Goal: Communication & Community: Answer question/provide support

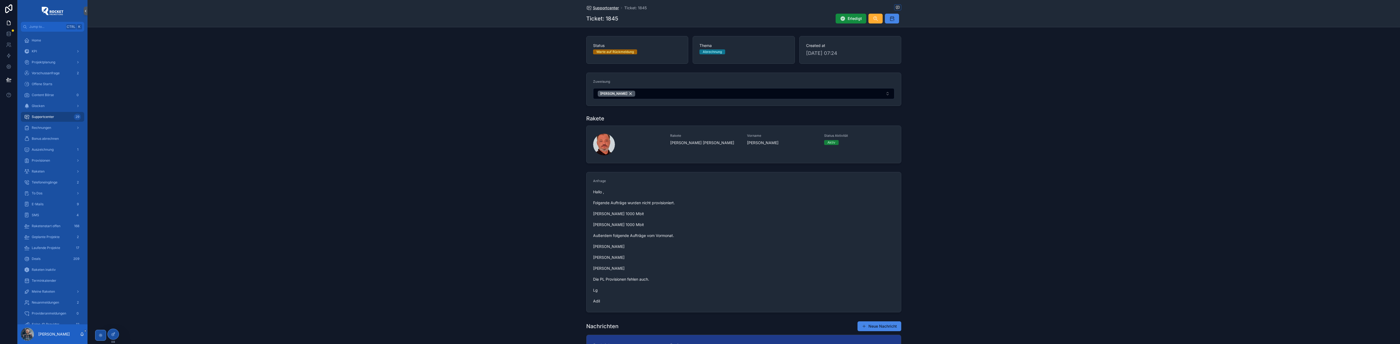
click at [596, 9] on span "Supportcenter" at bounding box center [606, 7] width 26 height 5
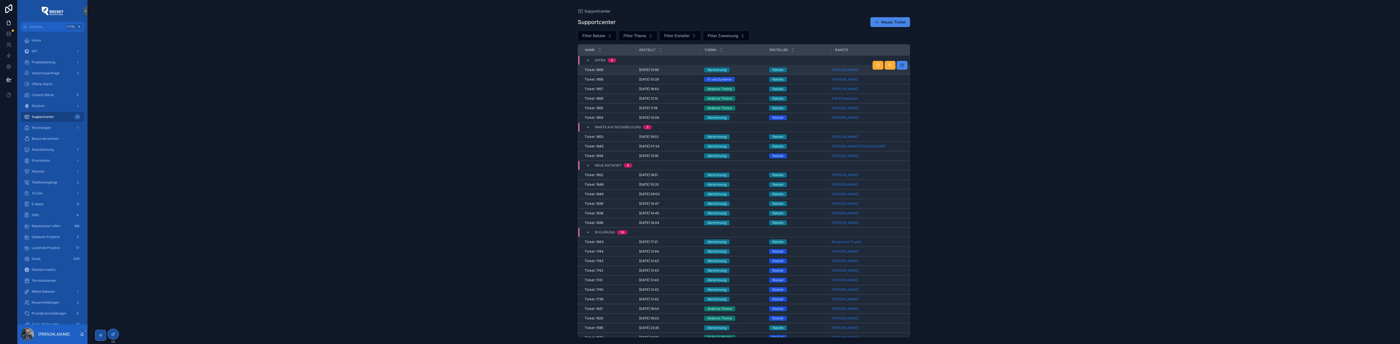
click at [738, 70] on div "Abrechnung" at bounding box center [733, 70] width 59 height 5
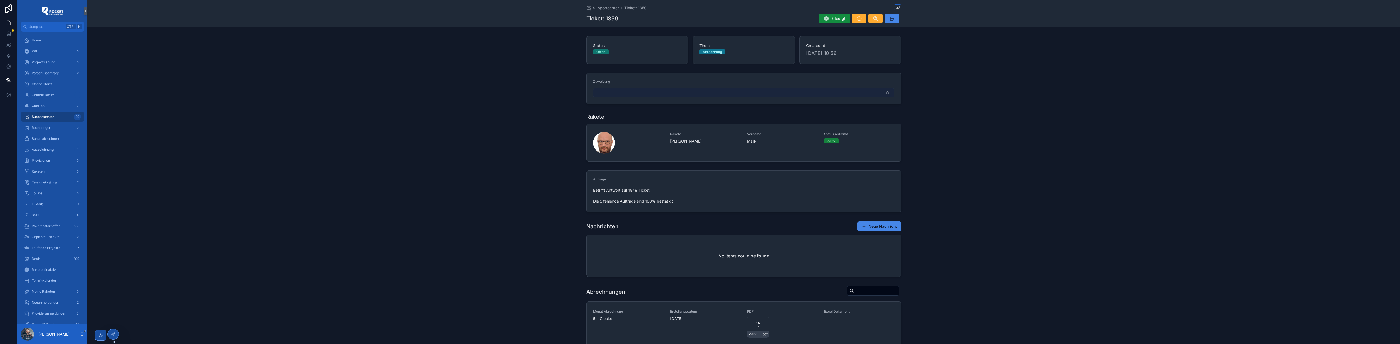
click at [652, 95] on button "Select Button" at bounding box center [743, 92] width 301 height 9
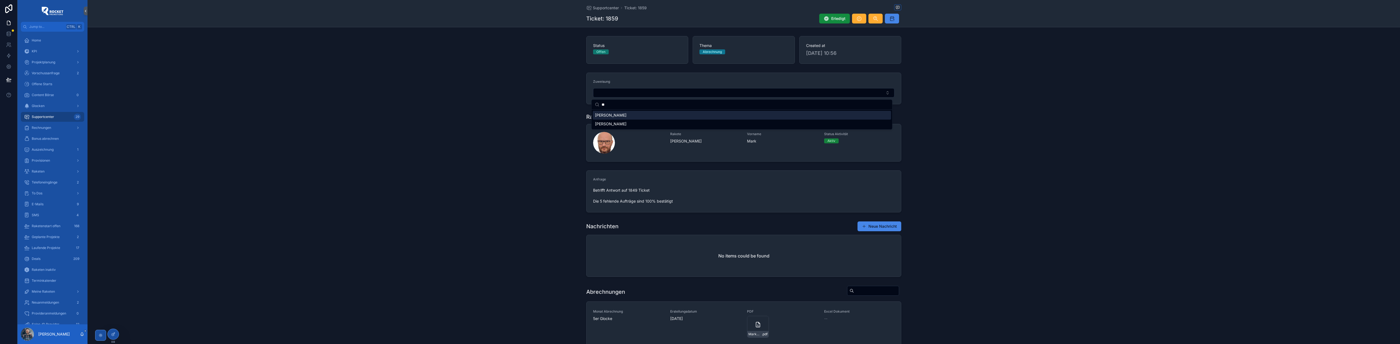
type input "**"
click at [619, 114] on span "[PERSON_NAME]" at bounding box center [610, 115] width 31 height 5
click at [513, 107] on div "Zuweisung [PERSON_NAME]" at bounding box center [743, 90] width 1312 height 38
click at [605, 9] on span "Supportcenter" at bounding box center [606, 7] width 26 height 5
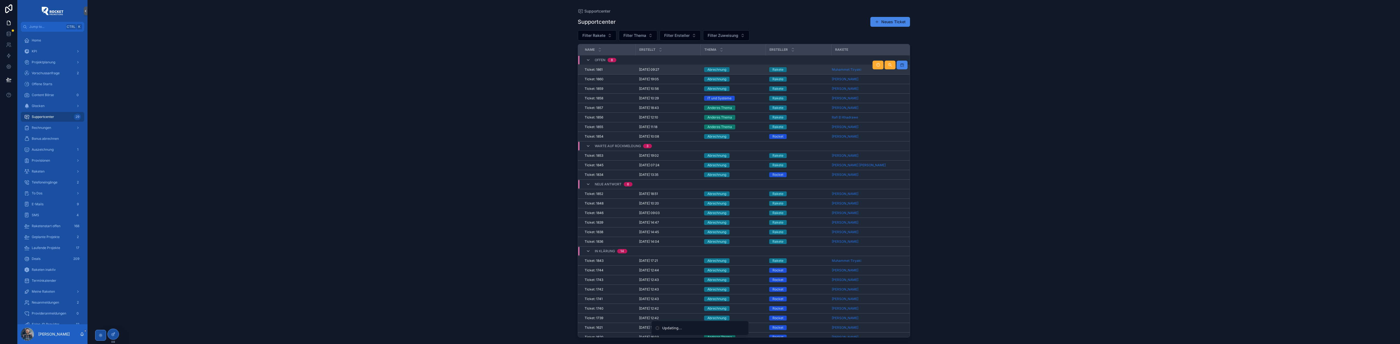
click at [746, 69] on div "Abrechnung" at bounding box center [733, 69] width 59 height 5
click at [736, 79] on div "Abrechnung" at bounding box center [733, 79] width 59 height 5
click at [746, 157] on div "Abrechnung" at bounding box center [733, 155] width 59 height 5
click at [742, 196] on div "Abrechnung" at bounding box center [733, 194] width 59 height 5
click at [742, 204] on div "Abrechnung" at bounding box center [733, 203] width 59 height 5
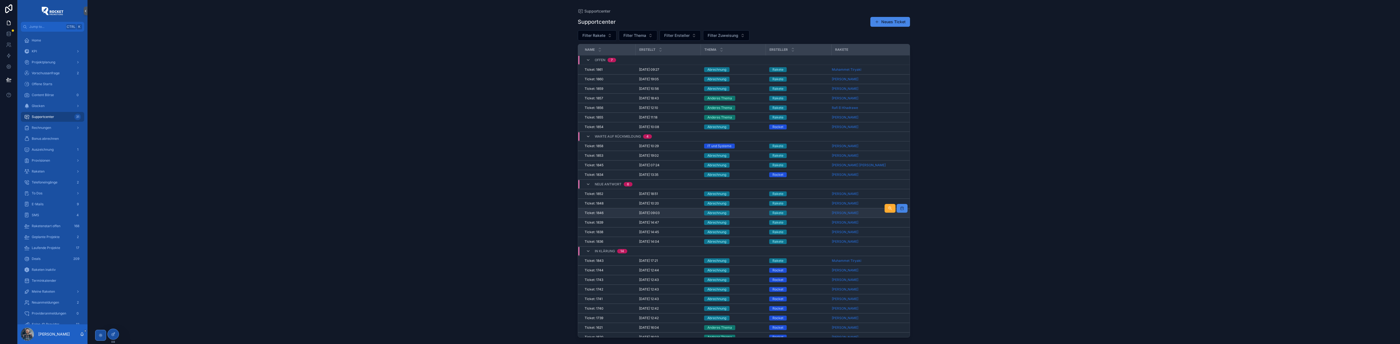
click at [738, 215] on div "Abrechnung" at bounding box center [733, 213] width 59 height 5
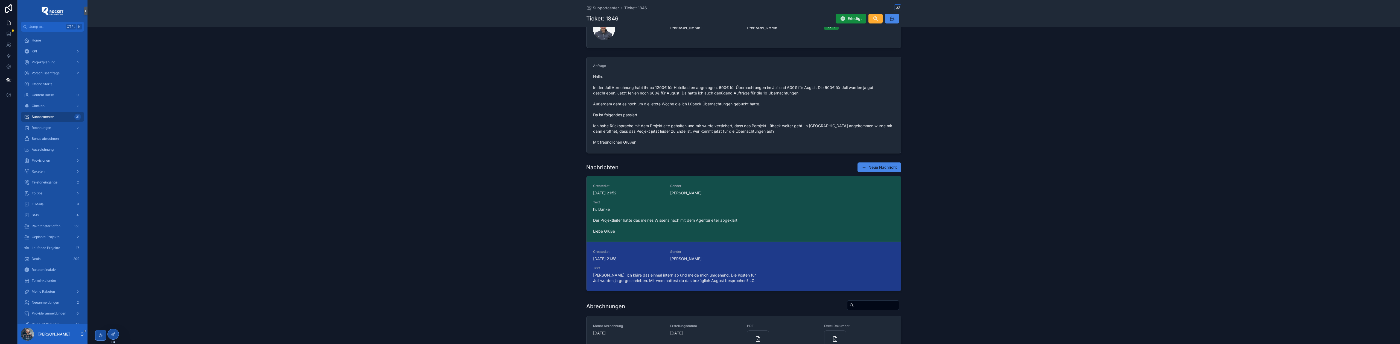
scroll to position [121, 0]
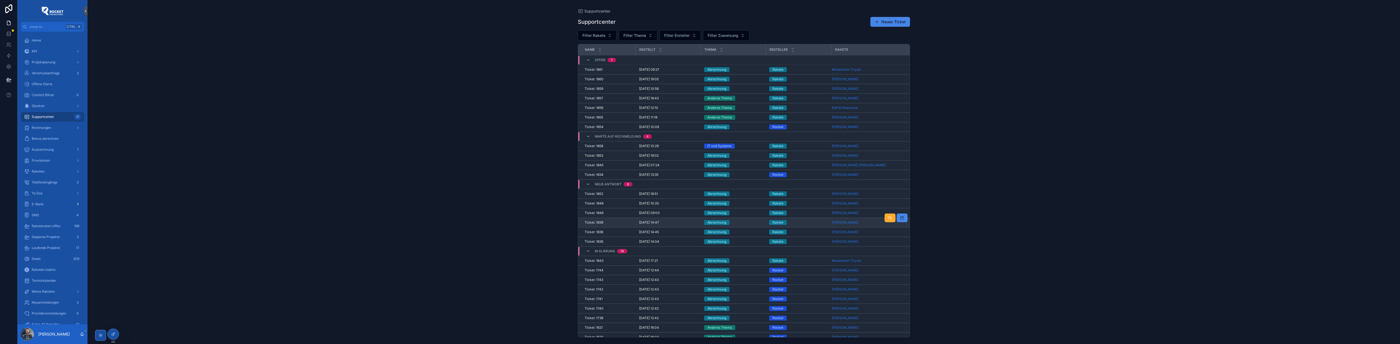
click at [761, 224] on div "Abrechnung" at bounding box center [733, 222] width 59 height 5
click at [759, 235] on div "Abrechnung" at bounding box center [733, 232] width 59 height 5
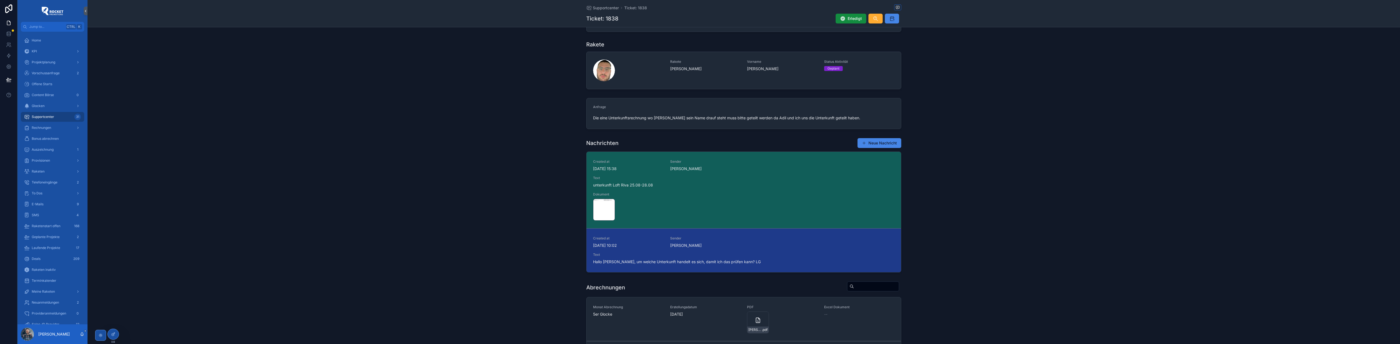
scroll to position [73, 0]
click at [595, 209] on div "IMG_8617 .png" at bounding box center [604, 210] width 22 height 22
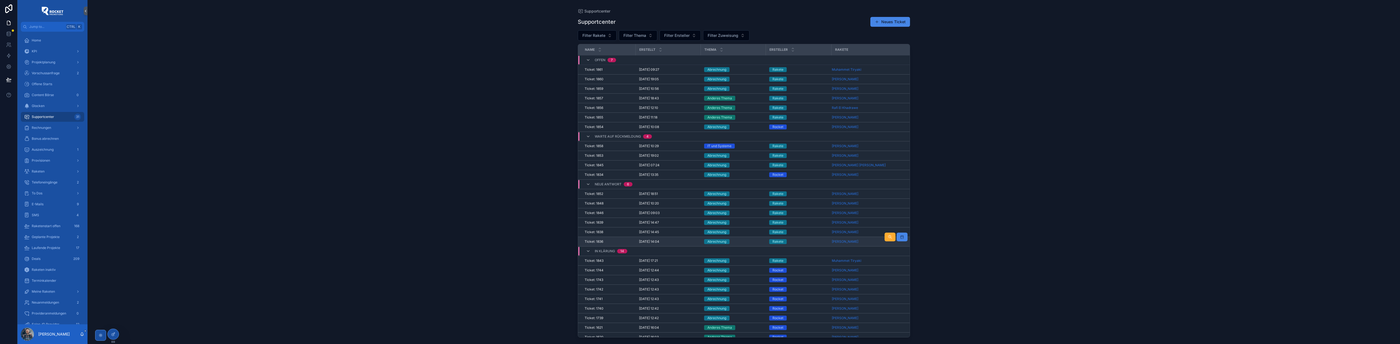
click at [738, 244] on div "Abrechnung" at bounding box center [733, 241] width 59 height 5
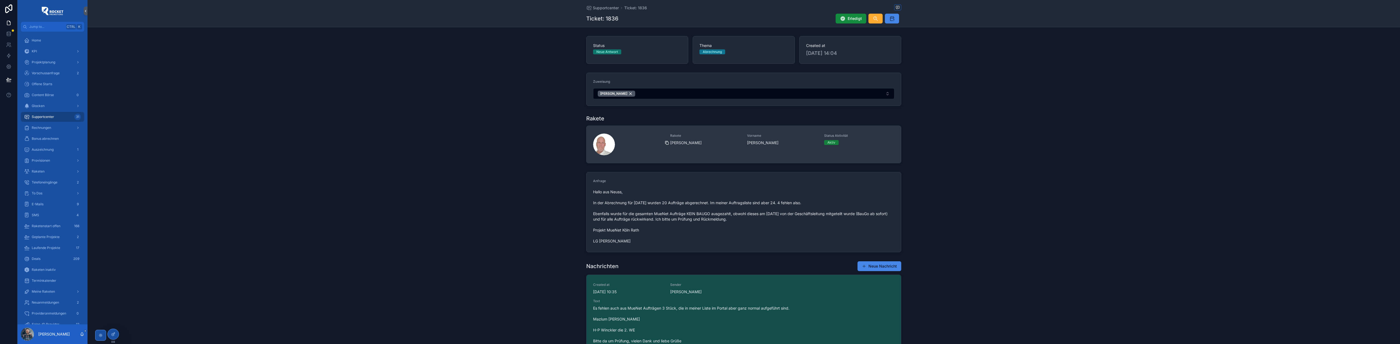
click at [666, 144] on icon "scrollable content" at bounding box center [667, 143] width 2 height 2
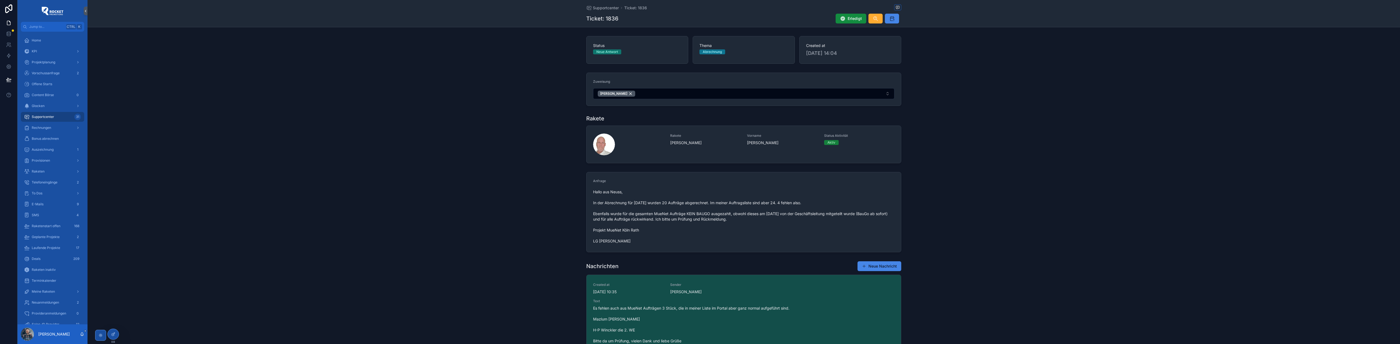
click at [466, 90] on div "Zuweisung [PERSON_NAME]" at bounding box center [743, 90] width 1312 height 38
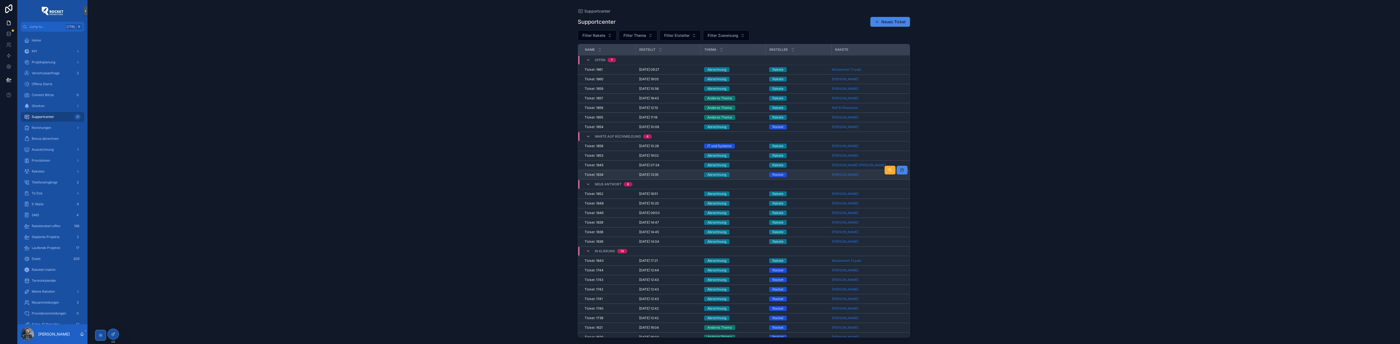
click at [748, 175] on div "Abrechnung" at bounding box center [733, 174] width 59 height 5
click at [753, 79] on div "Abrechnung" at bounding box center [733, 79] width 59 height 5
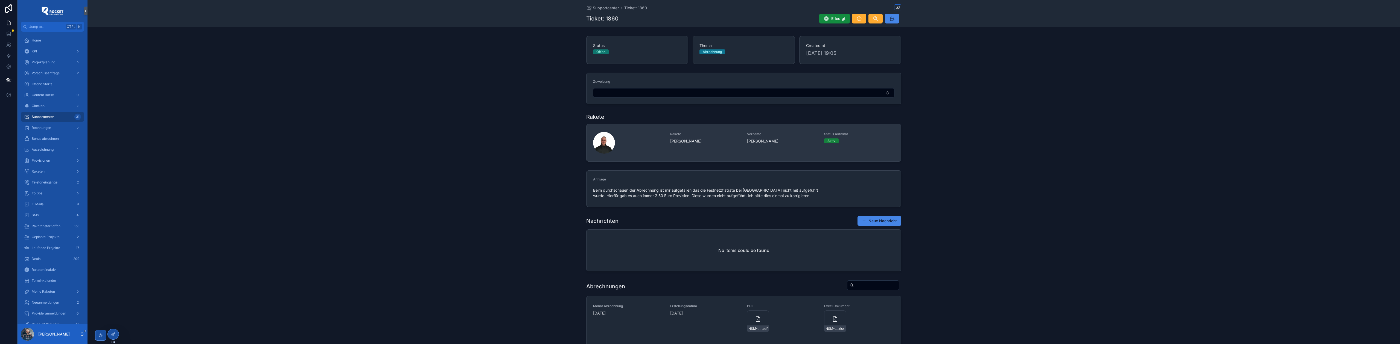
click at [713, 150] on div "Rakete [PERSON_NAME]" at bounding box center [705, 143] width 71 height 22
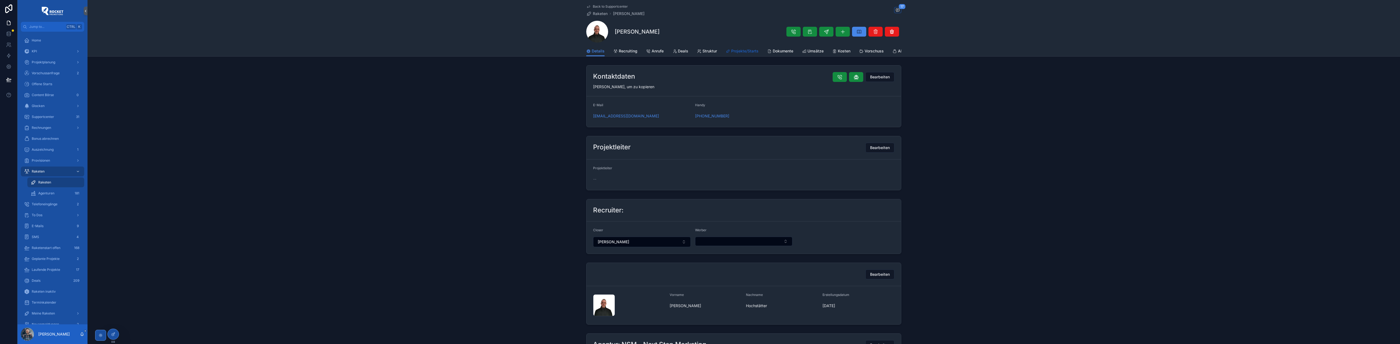
click at [736, 53] on span "Projekte/Starts" at bounding box center [744, 50] width 27 height 5
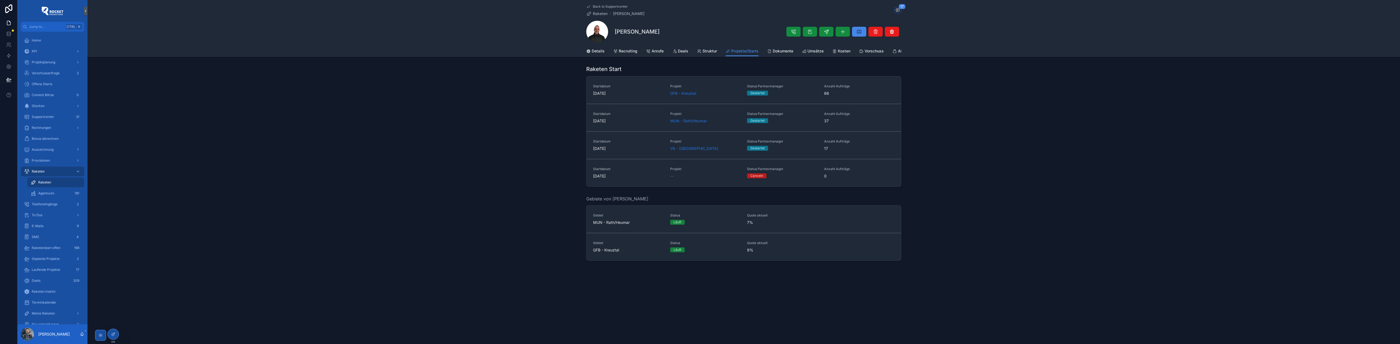
click at [603, 6] on span "Back to Supportcenter" at bounding box center [610, 6] width 35 height 4
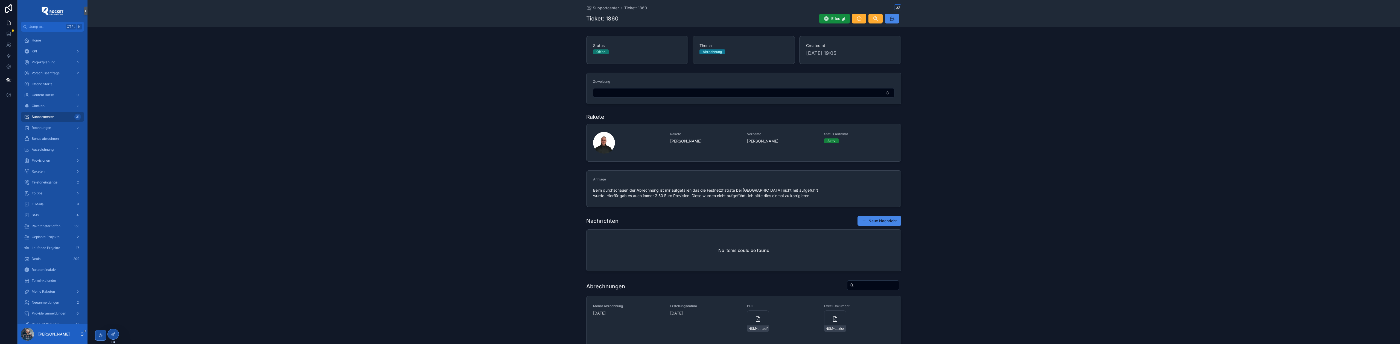
click at [604, 7] on span "Supportcenter" at bounding box center [606, 7] width 26 height 5
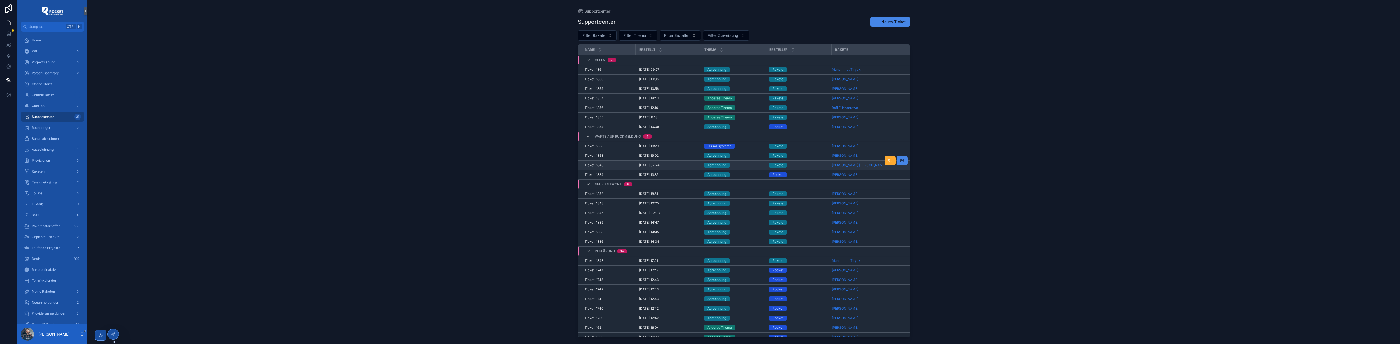
click at [799, 166] on div "Rakete" at bounding box center [798, 165] width 59 height 5
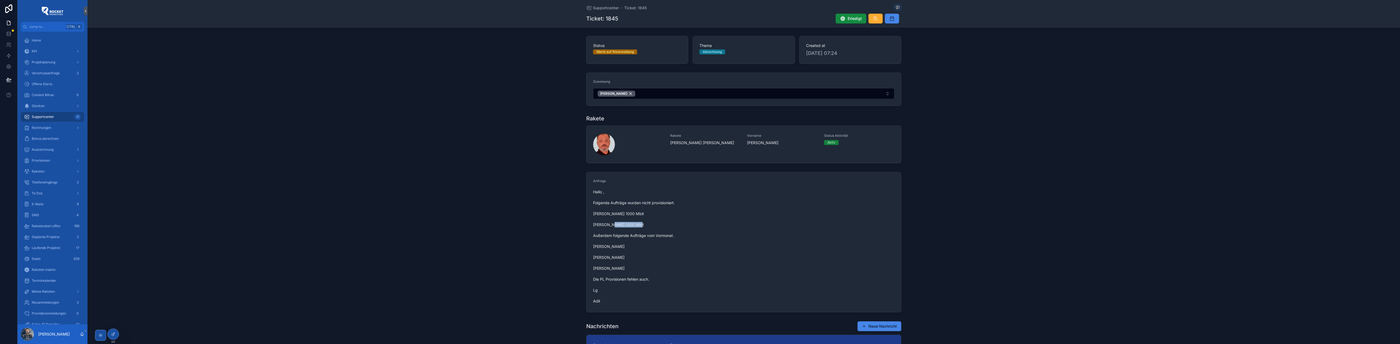
drag, startPoint x: 592, startPoint y: 226, endPoint x: 617, endPoint y: 227, distance: 25.4
click at [617, 227] on span "Hallo , Folgende Aufträge wurden nicht provisioniert. [PERSON_NAME] 1000 Mbit […" at bounding box center [743, 246] width 301 height 115
copy span "[PERSON_NAME]"
click at [614, 226] on span "Hallo , Folgende Aufträge wurden nicht provisioniert. [PERSON_NAME] 1000 Mbit […" at bounding box center [743, 246] width 301 height 115
click at [610, 227] on span "Hallo , Folgende Aufträge wurden nicht provisioniert. [PERSON_NAME] 1000 Mbit […" at bounding box center [743, 246] width 301 height 115
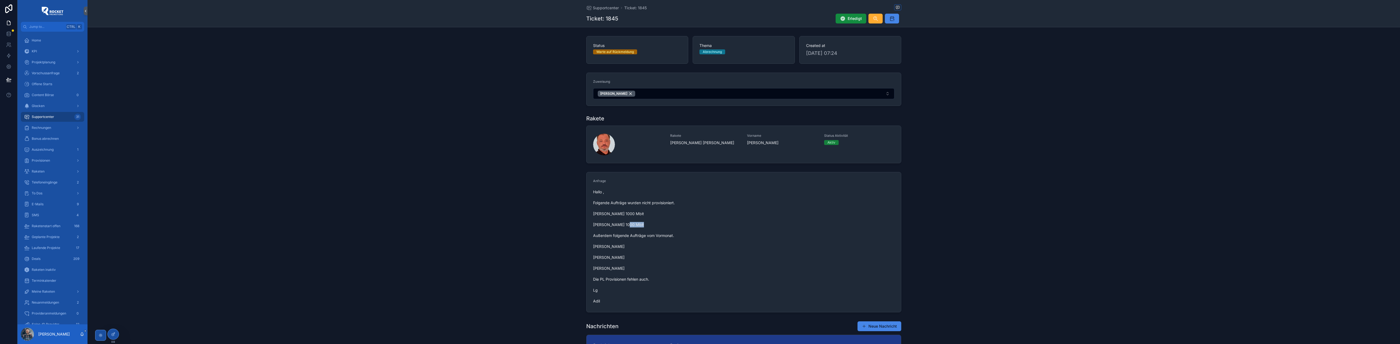
click at [610, 227] on span "Hallo , Folgende Aufträge wurden nicht provisioniert. [PERSON_NAME] 1000 Mbit […" at bounding box center [743, 246] width 301 height 115
copy span "[PERSON_NAME]"
drag, startPoint x: 641, startPoint y: 227, endPoint x: 638, endPoint y: 227, distance: 3.3
click at [641, 227] on span "Hallo , Folgende Aufträge wurden nicht provisioniert. [PERSON_NAME] 1000 Mbit […" at bounding box center [743, 246] width 301 height 115
drag, startPoint x: 592, startPoint y: 226, endPoint x: 617, endPoint y: 227, distance: 25.2
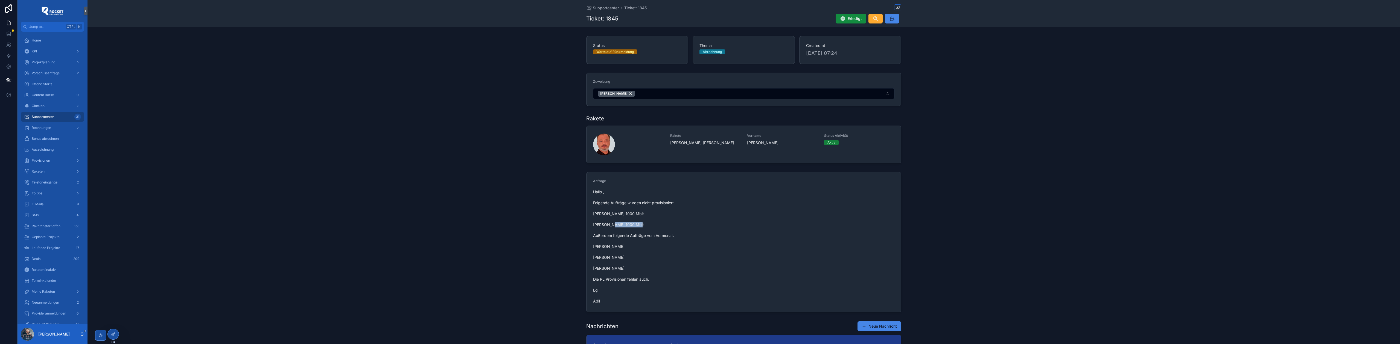
click at [617, 227] on span "Hallo , Folgende Aufträge wurden nicht provisioniert. [PERSON_NAME] 1000 Mbit […" at bounding box center [743, 246] width 301 height 115
copy span "[PERSON_NAME]"
drag, startPoint x: 618, startPoint y: 229, endPoint x: 611, endPoint y: 224, distance: 8.5
click at [618, 229] on span "Hallo , Folgende Aufträge wurden nicht provisioniert. [PERSON_NAME] 1000 Mbit […" at bounding box center [743, 246] width 301 height 115
click at [596, 215] on span "Hallo , Folgende Aufträge wurden nicht provisioniert. [PERSON_NAME] 1000 Mbit […" at bounding box center [743, 246] width 301 height 115
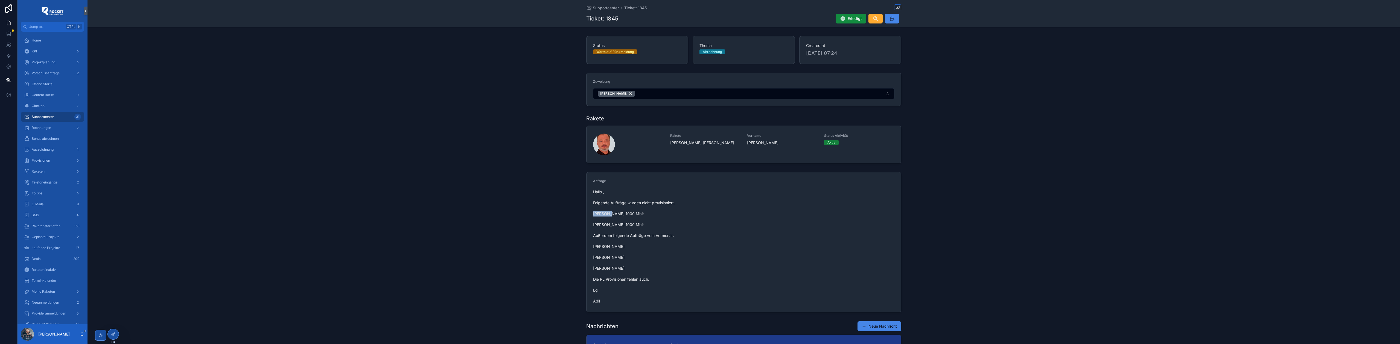
click at [596, 215] on span "Hallo , Folgende Aufträge wurden nicht provisioniert. [PERSON_NAME] 1000 Mbit […" at bounding box center [743, 246] width 301 height 115
copy span "[PERSON_NAME]"
click at [620, 213] on span "Hallo , Folgende Aufträge wurden nicht provisioniert. [PERSON_NAME] 1000 Mbit […" at bounding box center [743, 246] width 301 height 115
copy span "Szmemalikowski"
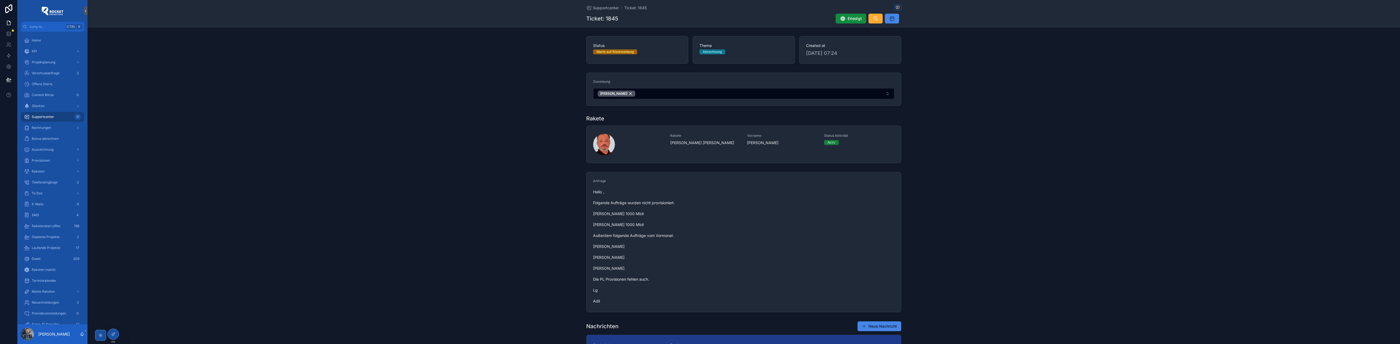
click at [618, 247] on span "Hallo , Folgende Aufträge wurden nicht provisioniert. [PERSON_NAME] 1000 Mbit […" at bounding box center [743, 246] width 301 height 115
drag, startPoint x: 619, startPoint y: 247, endPoint x: 590, endPoint y: 247, distance: 28.7
click at [590, 247] on form "Anfrage Hallo , Folgende Aufträge wurden nicht provisioniert. [PERSON_NAME] 100…" at bounding box center [743, 242] width 314 height 140
copy span "[PERSON_NAME]"
drag, startPoint x: 622, startPoint y: 258, endPoint x: 592, endPoint y: 259, distance: 29.5
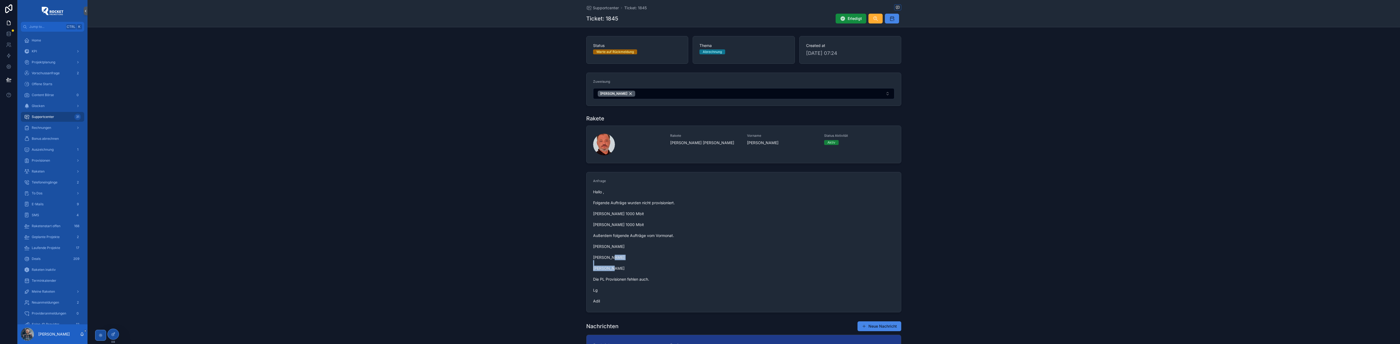
click at [593, 259] on span "Hallo , Folgende Aufträge wurden nicht provisioniert. [PERSON_NAME] 1000 Mbit […" at bounding box center [743, 246] width 301 height 115
copy span "[PERSON_NAME]"
click at [632, 269] on span "Hallo , Folgende Aufträge wurden nicht provisioniert. [PERSON_NAME] 1000 Mbit […" at bounding box center [743, 246] width 301 height 115
drag, startPoint x: 629, startPoint y: 269, endPoint x: 592, endPoint y: 268, distance: 37.7
click at [593, 268] on span "Hallo , Folgende Aufträge wurden nicht provisioniert. [PERSON_NAME] 1000 Mbit […" at bounding box center [743, 246] width 301 height 115
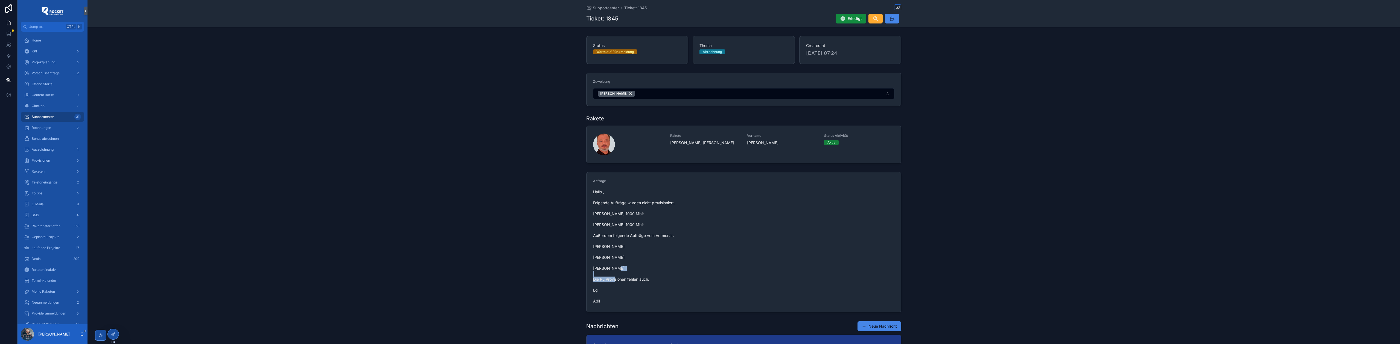
copy span "[PERSON_NAME]"
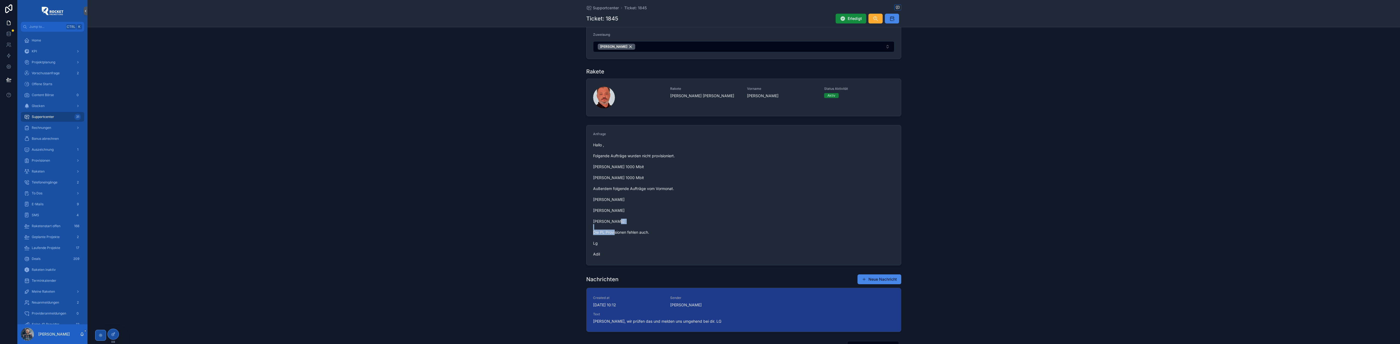
scroll to position [48, 0]
click at [616, 219] on span "Hallo , Folgende Aufträge wurden nicht provisioniert. [PERSON_NAME] 1000 Mbit […" at bounding box center [743, 198] width 301 height 115
drag, startPoint x: 590, startPoint y: 210, endPoint x: 623, endPoint y: 209, distance: 33.1
click at [623, 209] on form "Anfrage Hallo , Folgende Aufträge wurden nicht provisioniert. [PERSON_NAME] 100…" at bounding box center [743, 194] width 314 height 140
copy span "[PERSON_NAME]"
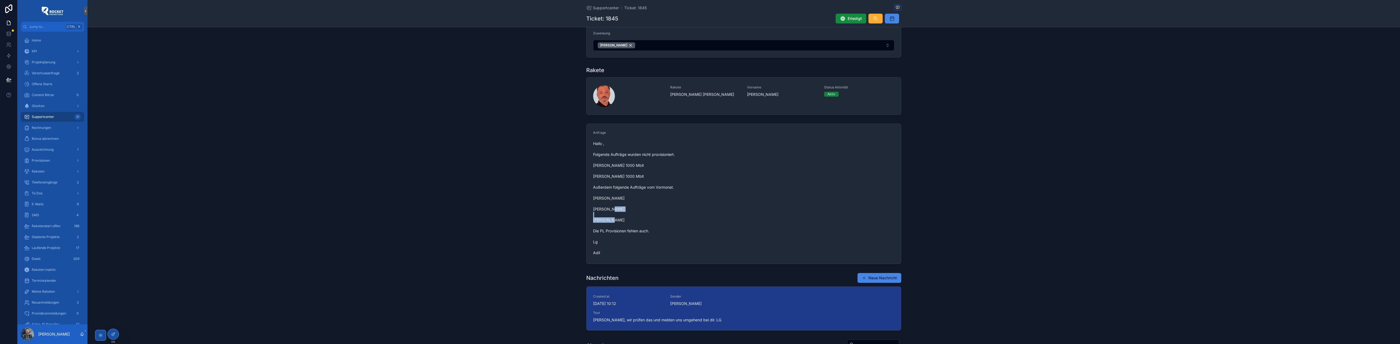
click at [593, 166] on span "Hallo , Folgende Aufträge wurden nicht provisioniert. [PERSON_NAME] 1000 Mbit […" at bounding box center [743, 198] width 301 height 115
click at [590, 167] on form "Anfrage Hallo , Folgende Aufträge wurden nicht provisioniert. [PERSON_NAME] 100…" at bounding box center [743, 194] width 314 height 140
drag, startPoint x: 591, startPoint y: 166, endPoint x: 638, endPoint y: 167, distance: 46.5
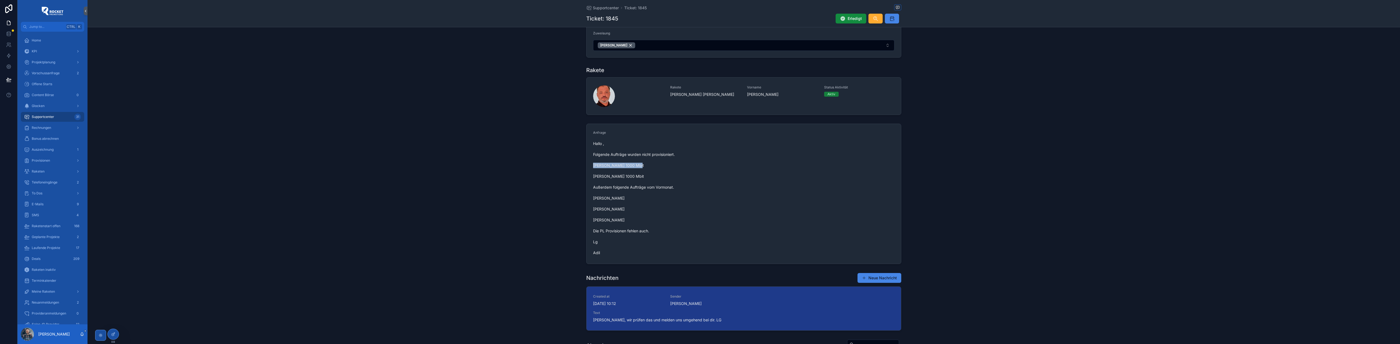
click at [638, 167] on span "Hallo , Folgende Aufträge wurden nicht provisioniert. [PERSON_NAME] 1000 Mbit […" at bounding box center [743, 198] width 301 height 115
copy span "[PERSON_NAME]"
drag, startPoint x: 617, startPoint y: 199, endPoint x: 590, endPoint y: 201, distance: 27.1
click at [590, 201] on form "Anfrage Hallo , Folgende Aufträge wurden nicht provisioniert. [PERSON_NAME] 100…" at bounding box center [743, 194] width 314 height 140
click at [625, 219] on span "Hallo , Folgende Aufträge wurden nicht provisioniert. [PERSON_NAME] 1000 Mbit […" at bounding box center [743, 198] width 301 height 115
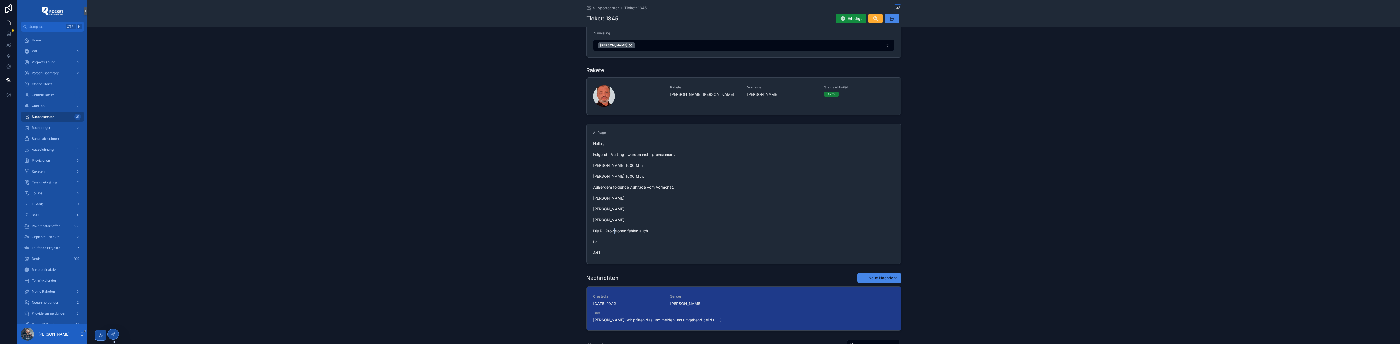
click at [627, 220] on span "Hallo , Folgende Aufträge wurden nicht provisioniert. [PERSON_NAME] 1000 Mbit […" at bounding box center [743, 198] width 301 height 115
drag, startPoint x: 628, startPoint y: 221, endPoint x: 590, endPoint y: 220, distance: 37.5
click at [590, 220] on form "Anfrage Hallo , Folgende Aufträge wurden nicht provisioniert. [PERSON_NAME] 100…" at bounding box center [743, 194] width 314 height 140
click at [614, 221] on span "Hallo , Folgende Aufträge wurden nicht provisioniert. [PERSON_NAME] 1000 Mbit […" at bounding box center [743, 198] width 301 height 115
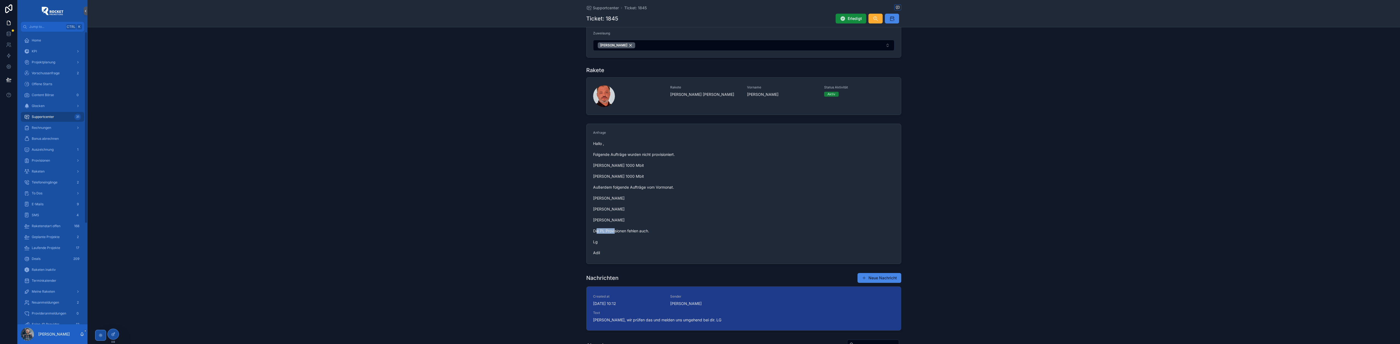
drag, startPoint x: 629, startPoint y: 211, endPoint x: 625, endPoint y: 217, distance: 7.6
click at [629, 211] on span "Hallo , Folgende Aufträge wurden nicht provisioniert. [PERSON_NAME] 1000 Mbit […" at bounding box center [743, 198] width 301 height 115
drag, startPoint x: 625, startPoint y: 222, endPoint x: 605, endPoint y: 222, distance: 19.4
click at [605, 222] on span "Hallo , Folgende Aufträge wurden nicht provisioniert. [PERSON_NAME] 1000 Mbit […" at bounding box center [743, 198] width 301 height 115
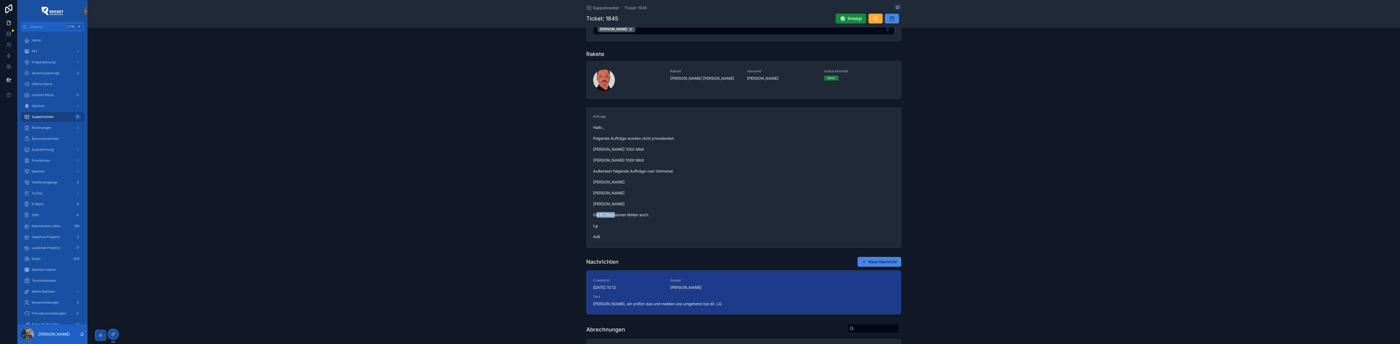
scroll to position [73, 0]
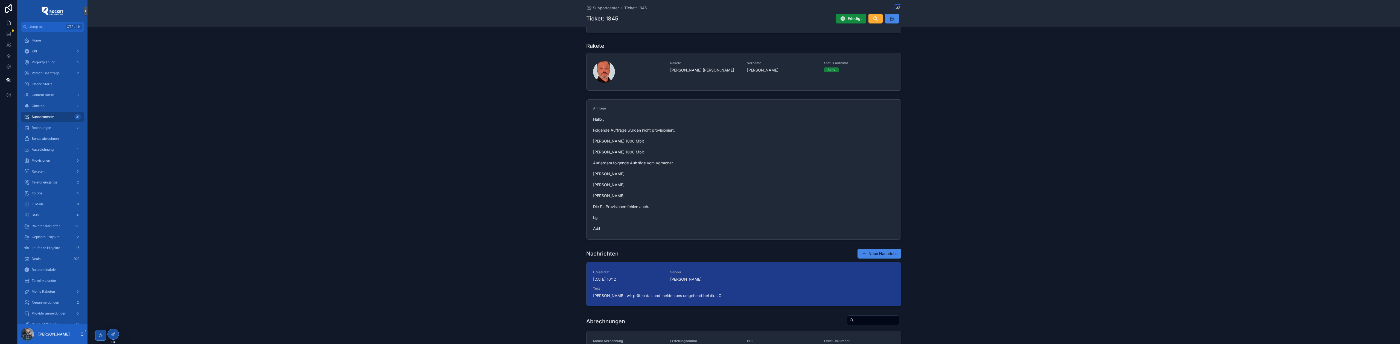
click at [642, 191] on span "Hallo , Folgende Aufträge wurden nicht provisioniert. [PERSON_NAME] 1000 Mbit […" at bounding box center [743, 174] width 301 height 115
drag, startPoint x: 633, startPoint y: 194, endPoint x: 596, endPoint y: 198, distance: 37.4
click at [596, 197] on span "Hallo , Folgende Aufträge wurden nicht provisioniert. [PERSON_NAME] 1000 Mbit […" at bounding box center [743, 174] width 301 height 115
click at [593, 198] on span "Hallo , Folgende Aufträge wurden nicht provisioniert. [PERSON_NAME] 1000 Mbit […" at bounding box center [743, 174] width 301 height 115
drag, startPoint x: 591, startPoint y: 196, endPoint x: 625, endPoint y: 196, distance: 34.2
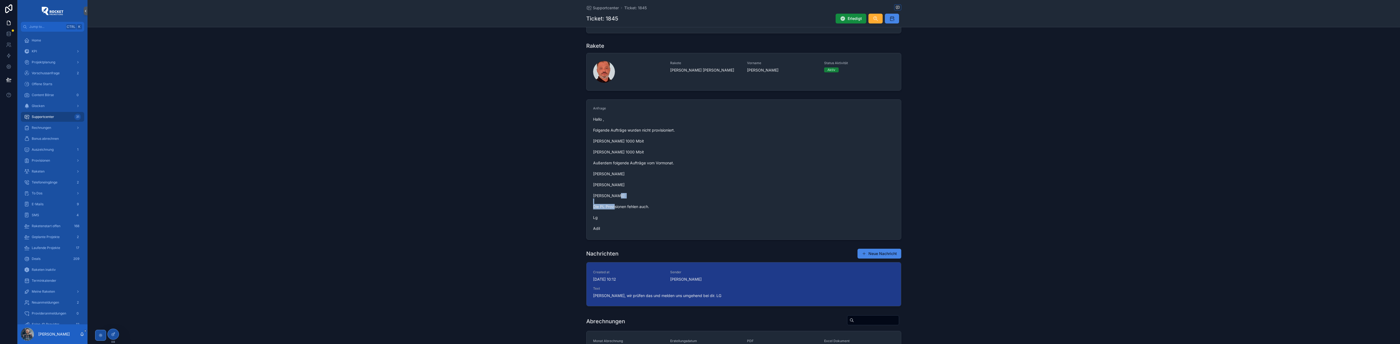
click at [625, 196] on form "Anfrage Hallo , Folgende Aufträge wurden nicht provisioniert. [PERSON_NAME] 100…" at bounding box center [743, 170] width 314 height 140
click at [48, 107] on div "Glocken" at bounding box center [52, 106] width 57 height 9
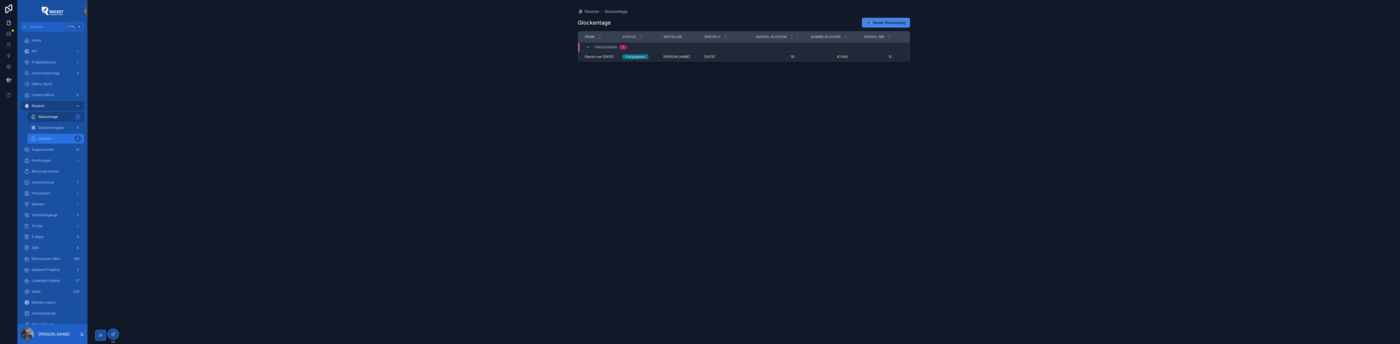
click at [66, 138] on div "Glocken 0" at bounding box center [56, 138] width 50 height 9
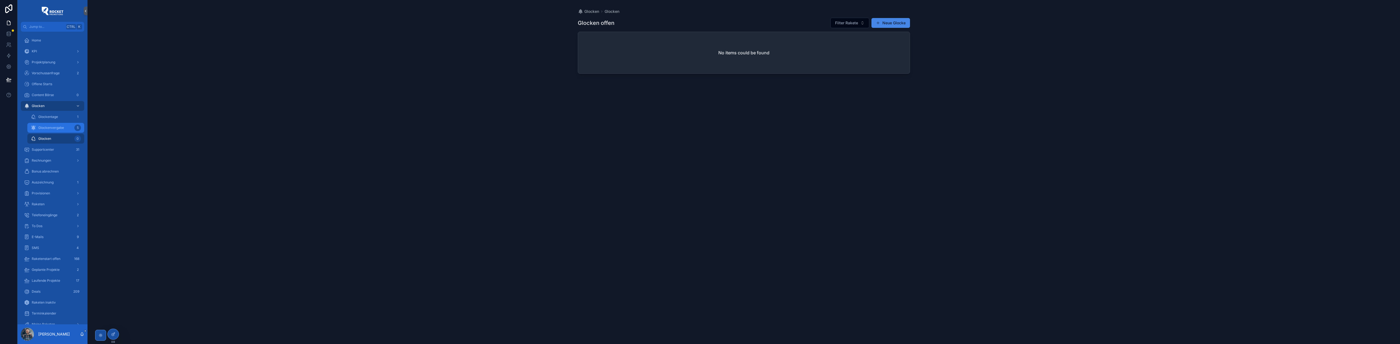
click at [62, 129] on span "Glockenvergabe" at bounding box center [51, 128] width 26 height 4
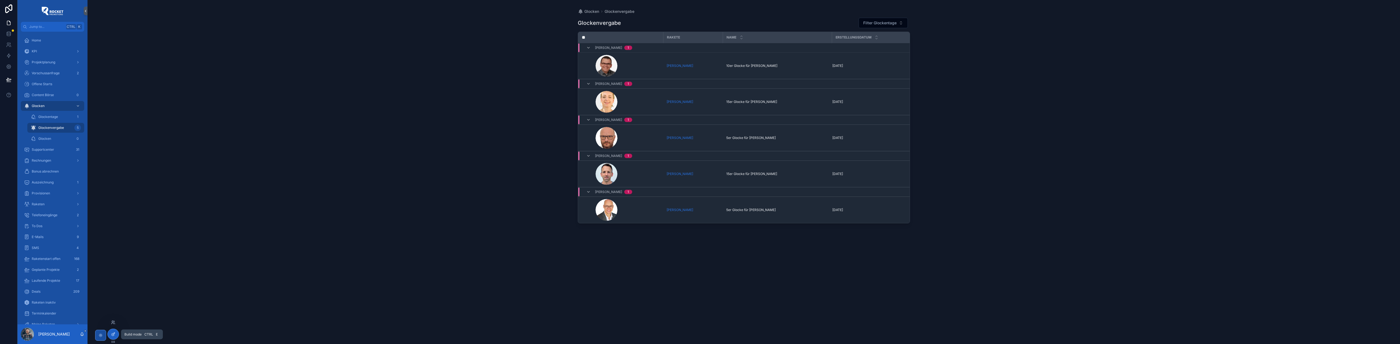
click at [114, 336] on icon at bounding box center [113, 335] width 2 height 2
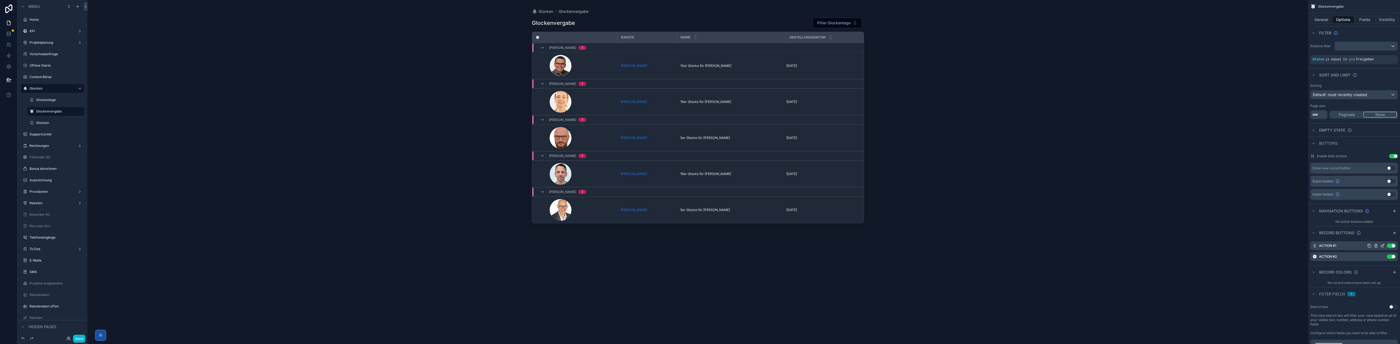
click at [1382, 246] on icon "scrollable content" at bounding box center [1383, 245] width 2 height 2
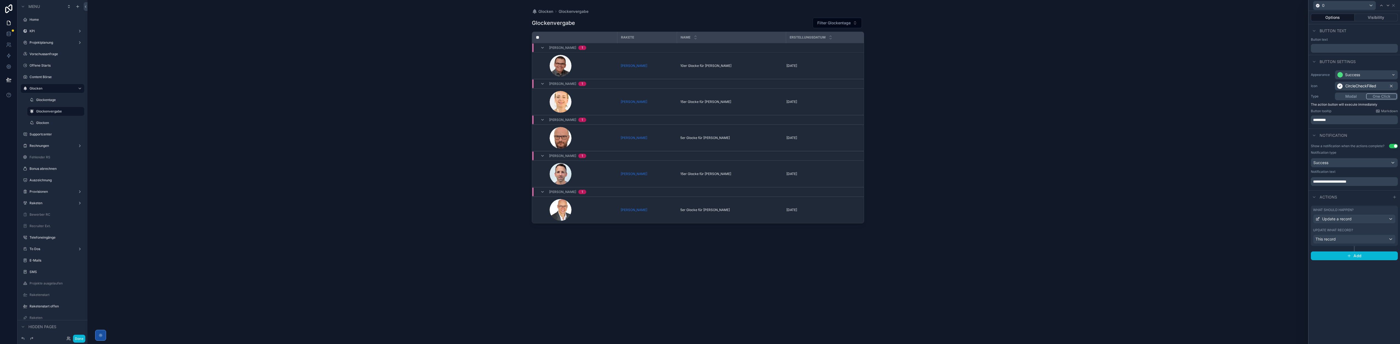
click at [1356, 231] on div "Update what record?" at bounding box center [1354, 230] width 83 height 4
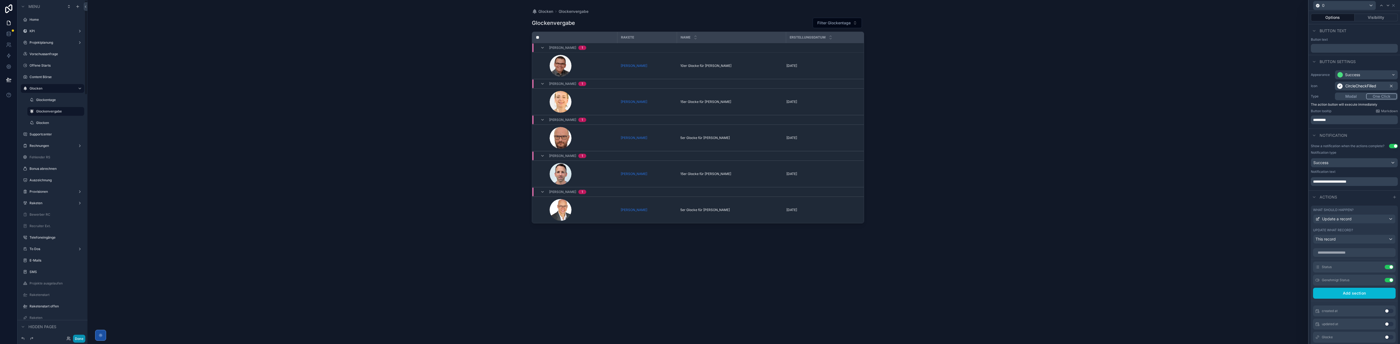
click at [79, 340] on button "Done" at bounding box center [79, 339] width 12 height 8
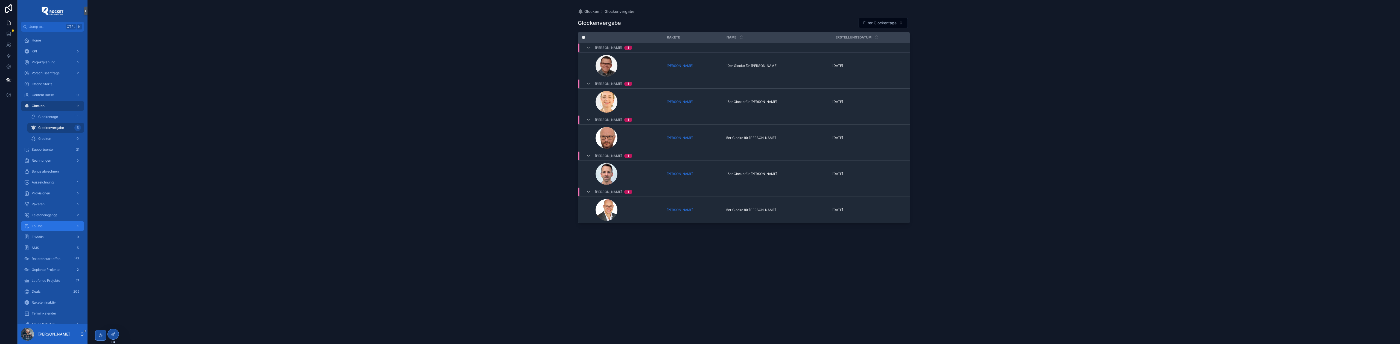
click at [53, 227] on div "To Dos" at bounding box center [52, 226] width 57 height 9
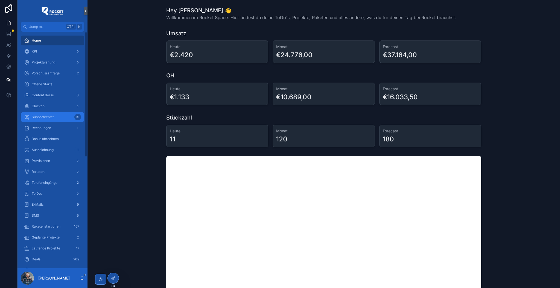
click at [50, 115] on span "Supportcenter" at bounding box center [43, 117] width 22 height 4
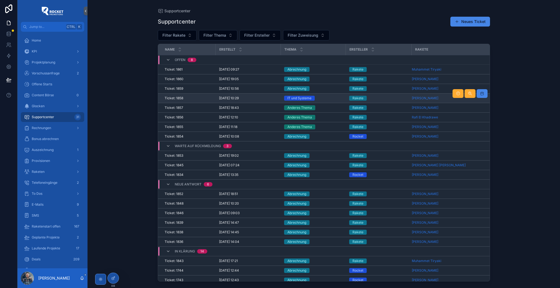
click at [330, 98] on div "IT und Systeme" at bounding box center [313, 98] width 59 height 5
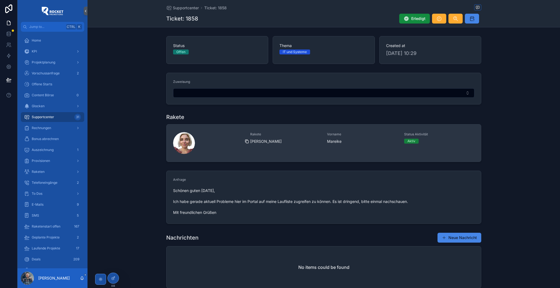
click at [246, 142] on icon "scrollable content" at bounding box center [247, 142] width 2 height 2
click at [180, 141] on div "scrollable content" at bounding box center [184, 143] width 22 height 22
click at [315, 141] on span "[PERSON_NAME]" at bounding box center [285, 141] width 71 height 5
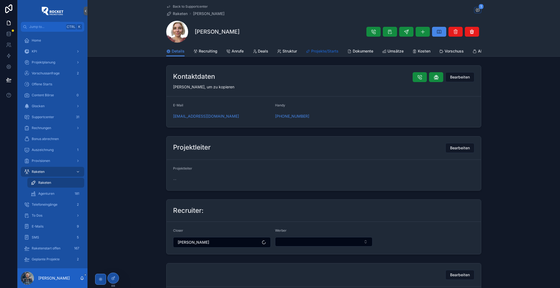
click at [324, 51] on span "Projekte/Starts" at bounding box center [324, 50] width 27 height 5
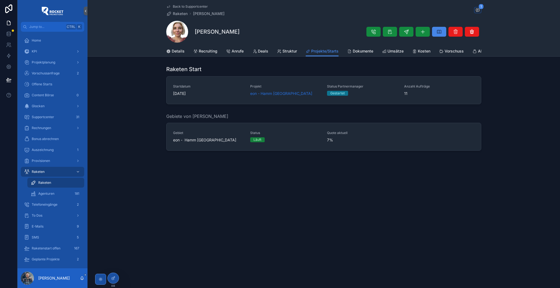
click at [180, 5] on span "Back to Supportcenter" at bounding box center [190, 6] width 35 height 4
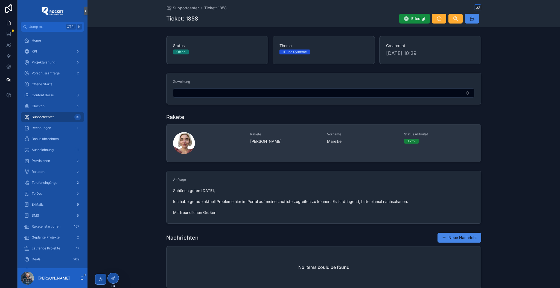
click at [292, 135] on span "Rakete" at bounding box center [285, 134] width 71 height 4
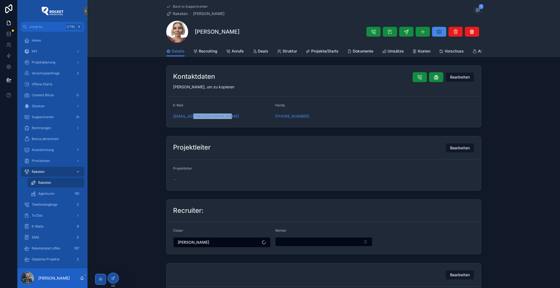
drag, startPoint x: 243, startPoint y: 119, endPoint x: 177, endPoint y: 126, distance: 66.8
click at [190, 125] on form "E-Mail m.gardetzki1192@gmail.com Handy +49 176 24470453" at bounding box center [323, 112] width 314 height 31
click at [169, 118] on icon "scrollable content" at bounding box center [170, 116] width 2 height 2
drag, startPoint x: 249, startPoint y: 30, endPoint x: 192, endPoint y: 30, distance: 56.9
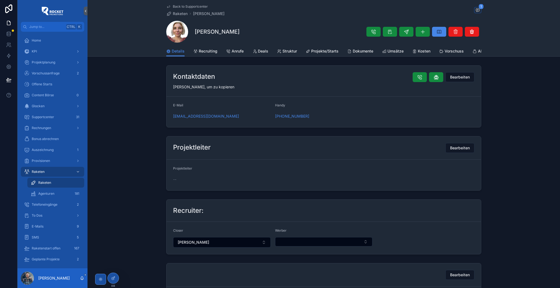
click at [192, 30] on div "[PERSON_NAME]" at bounding box center [323, 32] width 315 height 22
copy h1 "[PERSON_NAME]"
click at [250, 31] on div "[PERSON_NAME]" at bounding box center [323, 32] width 315 height 22
drag, startPoint x: 248, startPoint y: 31, endPoint x: 193, endPoint y: 31, distance: 54.9
click at [193, 31] on div "[PERSON_NAME]" at bounding box center [323, 32] width 315 height 22
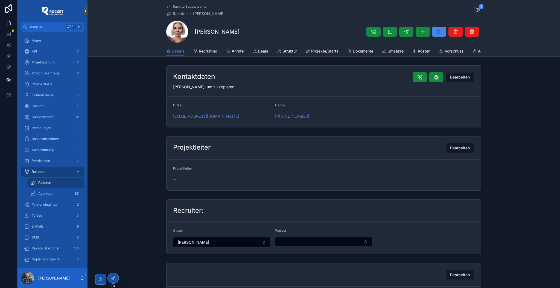
copy h1 "[PERSON_NAME]"
click at [181, 5] on span "Back to Supportcenter" at bounding box center [190, 6] width 35 height 4
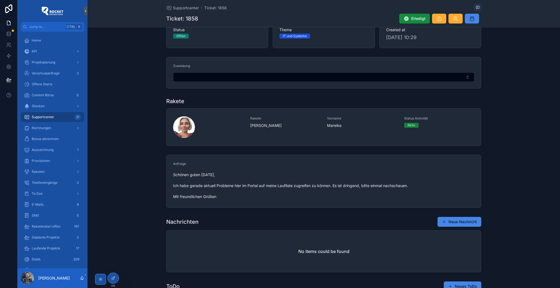
scroll to position [24, 0]
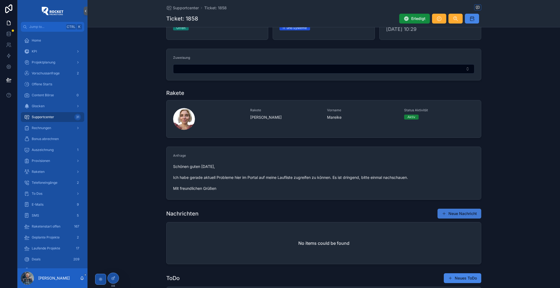
click at [449, 212] on button "Neue Nachricht" at bounding box center [459, 214] width 44 height 10
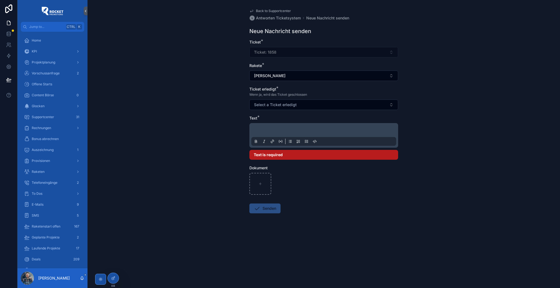
click at [274, 130] on p "scrollable content" at bounding box center [324, 130] width 145 height 5
click at [273, 132] on p "scrollable content" at bounding box center [324, 130] width 145 height 5
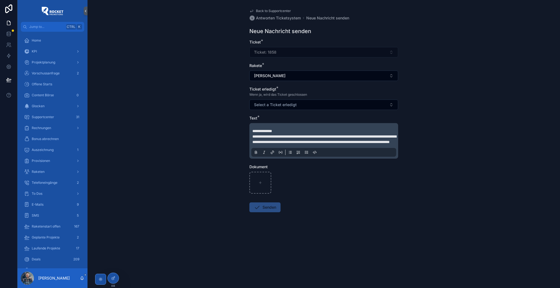
click at [277, 126] on div "**********" at bounding box center [323, 141] width 145 height 32
click at [283, 130] on p "**********" at bounding box center [324, 130] width 145 height 5
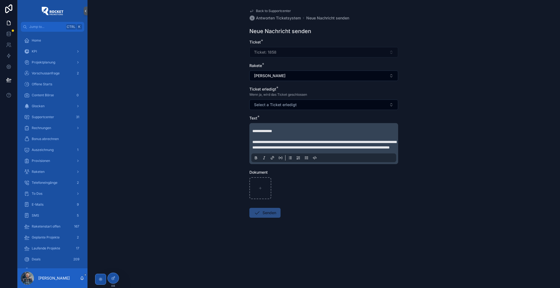
click at [340, 150] on p "**********" at bounding box center [324, 144] width 145 height 11
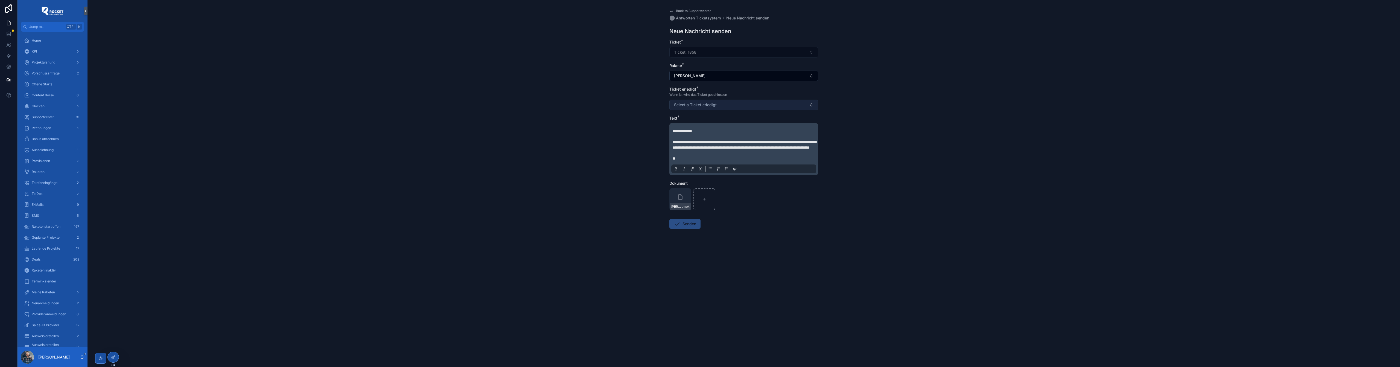
click at [560, 105] on span "Select a Ticket erledigt" at bounding box center [695, 104] width 43 height 5
click at [560, 134] on div "Nein" at bounding box center [744, 135] width 146 height 8
click at [560, 148] on div "**********" at bounding box center [743, 183] width 1312 height 367
click at [560, 229] on button "Senden" at bounding box center [684, 224] width 31 height 10
